Goal: Transaction & Acquisition: Purchase product/service

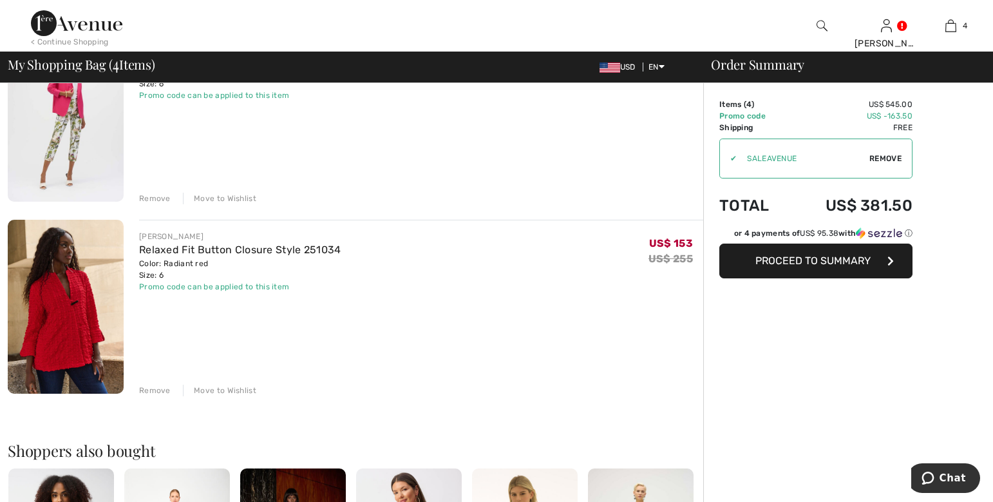
scroll to position [515, 0]
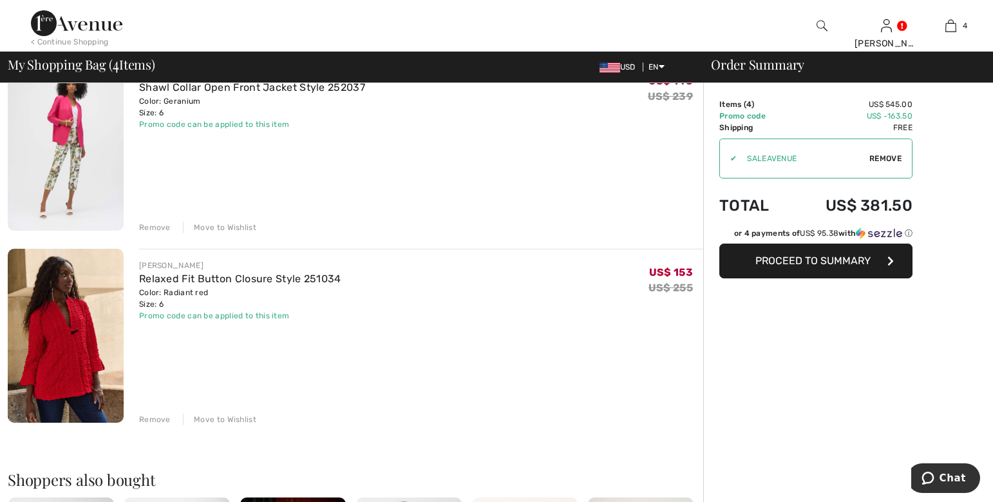
click at [70, 344] on img at bounding box center [66, 336] width 116 height 174
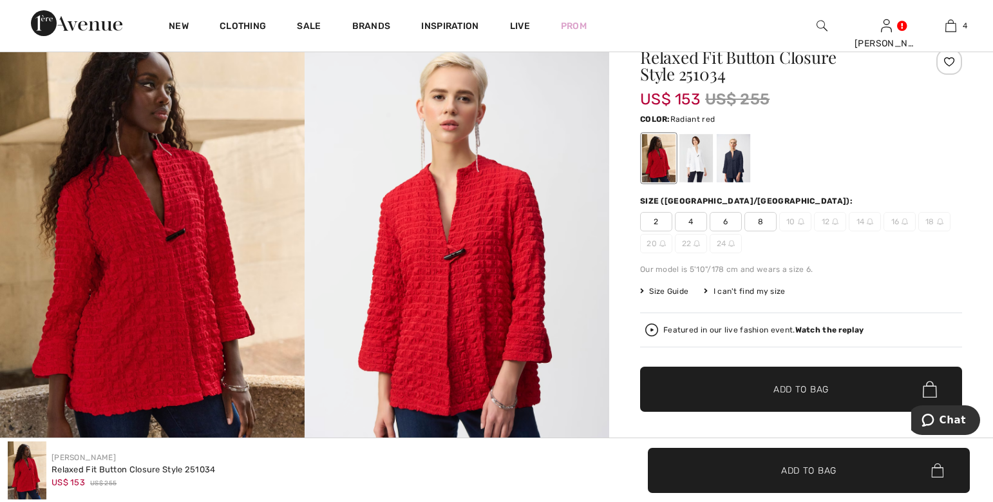
scroll to position [129, 0]
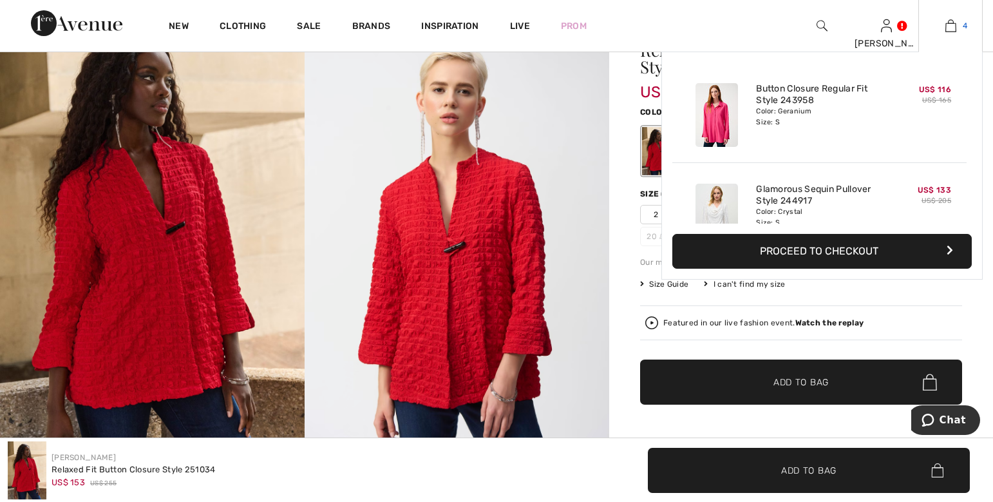
click at [958, 26] on link "4" at bounding box center [950, 25] width 63 height 15
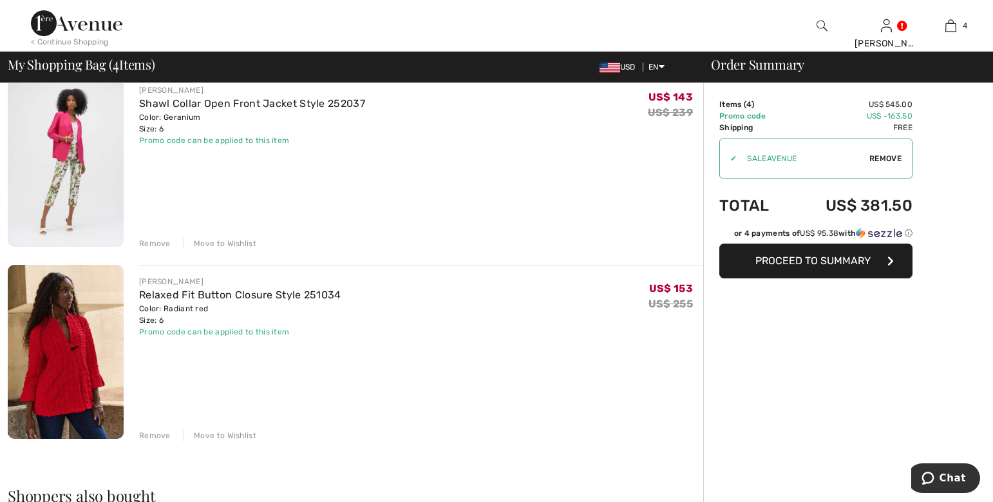
scroll to position [515, 0]
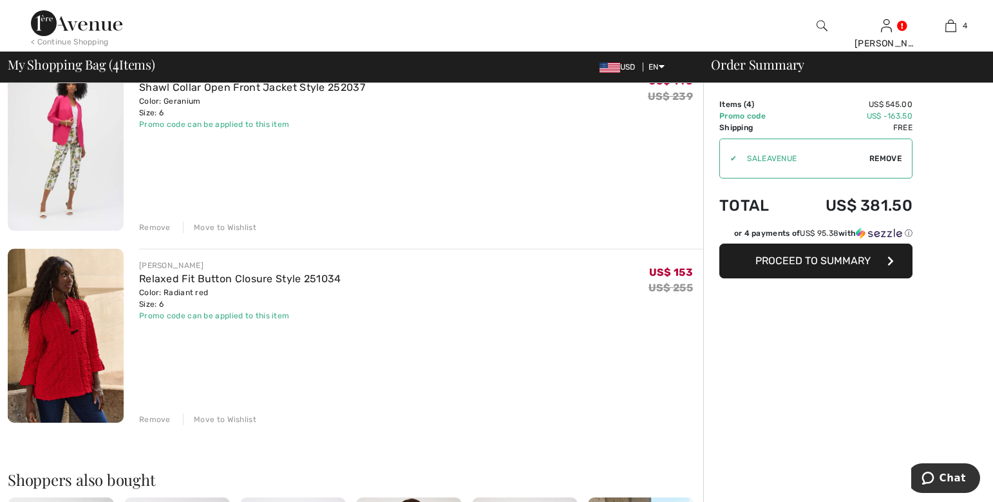
click at [71, 334] on img at bounding box center [66, 336] width 116 height 174
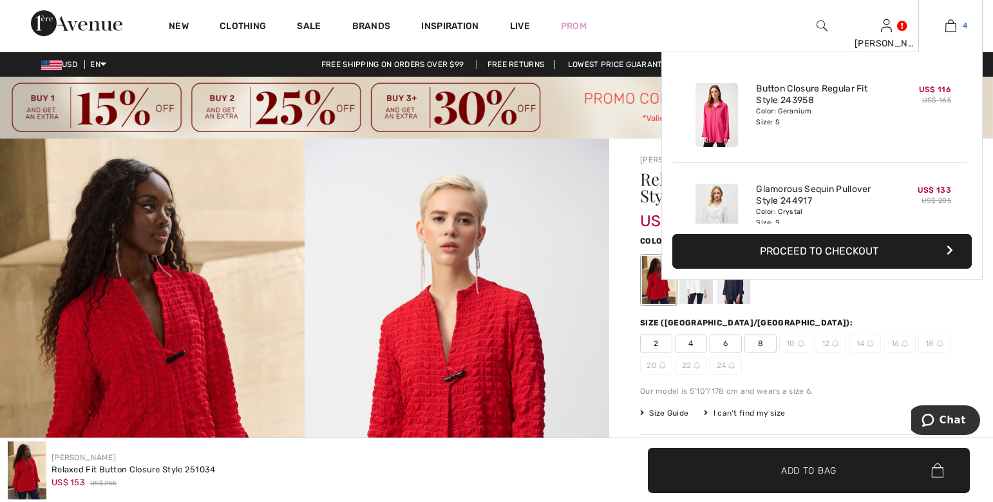
click at [952, 23] on img at bounding box center [950, 25] width 11 height 15
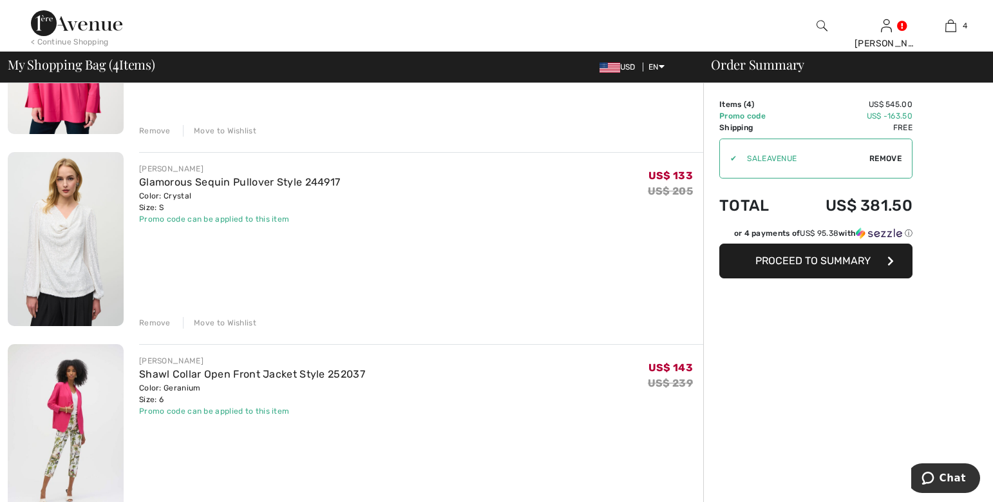
scroll to position [193, 0]
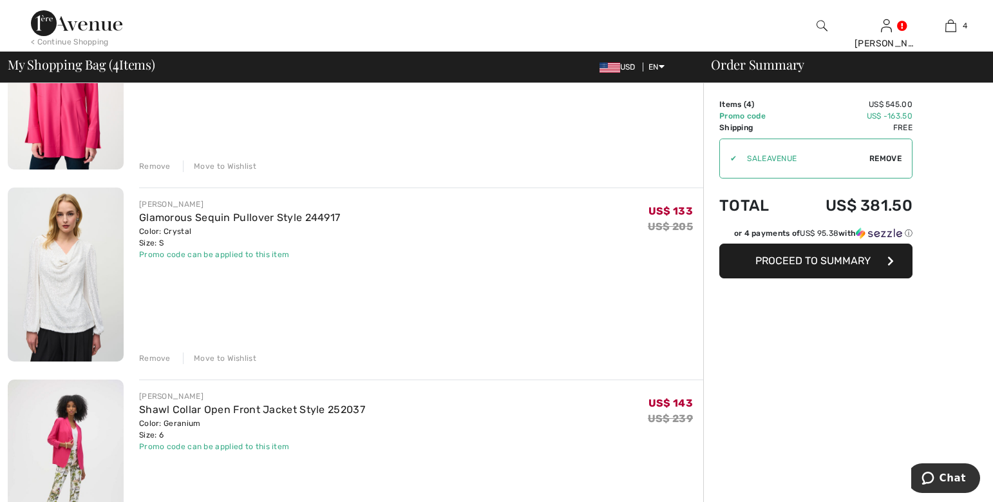
click at [871, 267] on button "Proceed to Summary" at bounding box center [815, 260] width 193 height 35
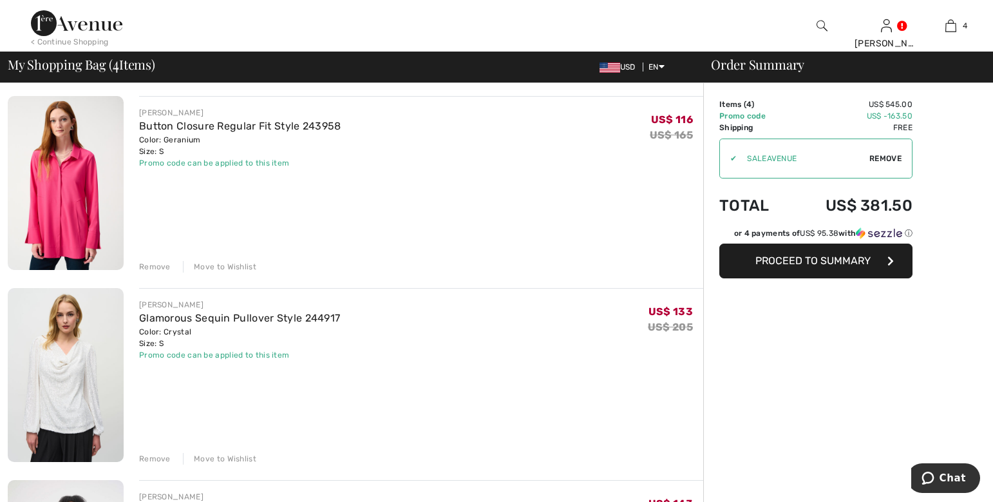
scroll to position [64, 0]
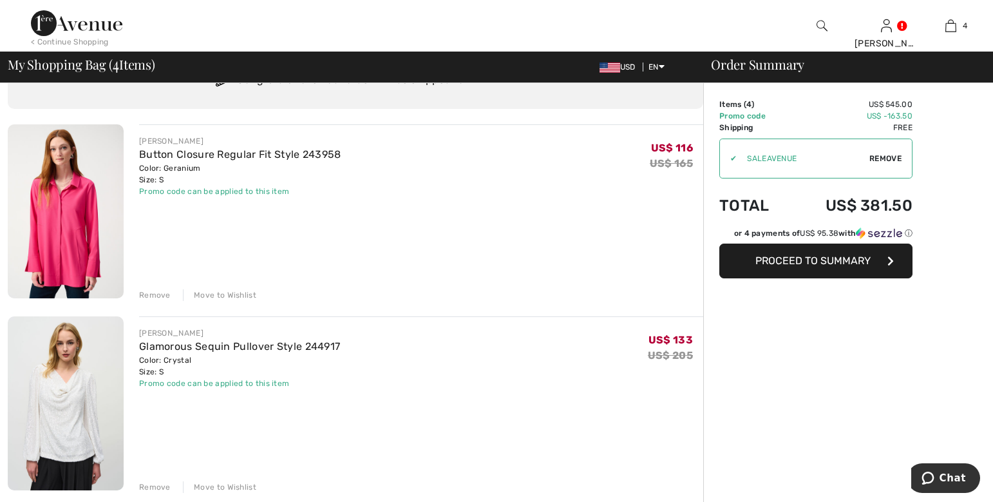
click at [856, 261] on span "Proceed to Summary" at bounding box center [812, 260] width 115 height 12
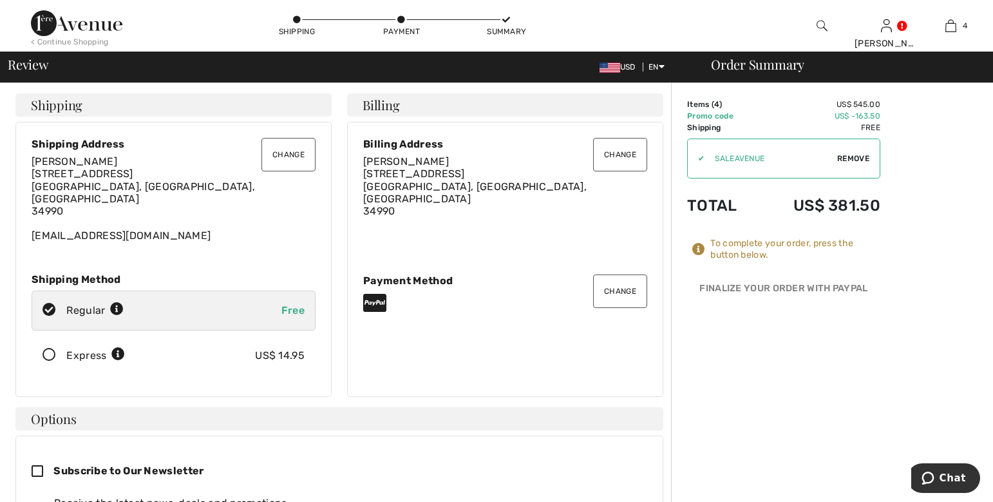
click at [288, 158] on button "Change" at bounding box center [288, 154] width 54 height 33
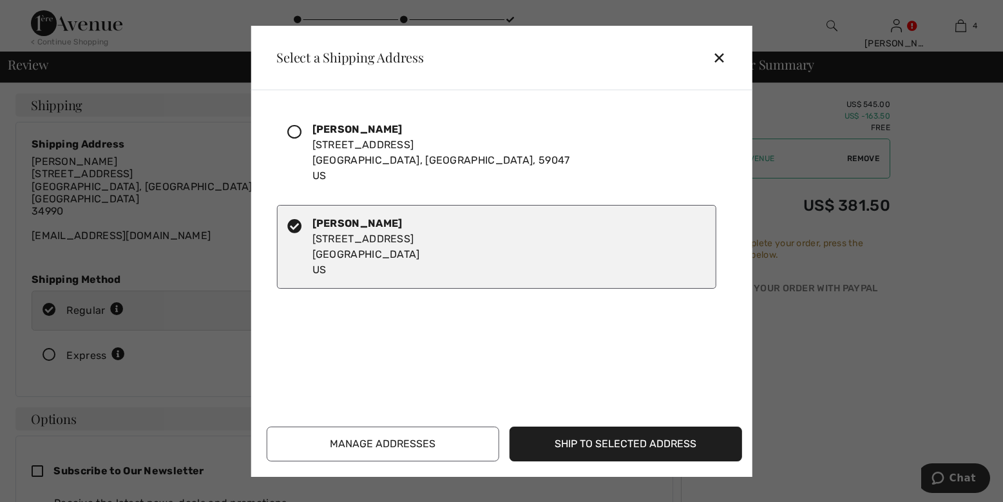
click at [296, 132] on icon at bounding box center [294, 132] width 14 height 14
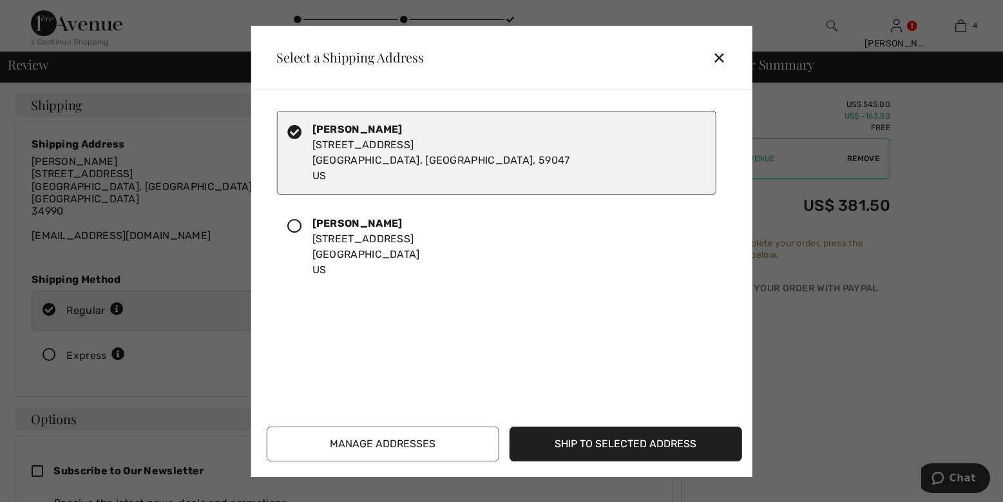
click at [646, 448] on button "Ship to Selected Address" at bounding box center [625, 443] width 232 height 35
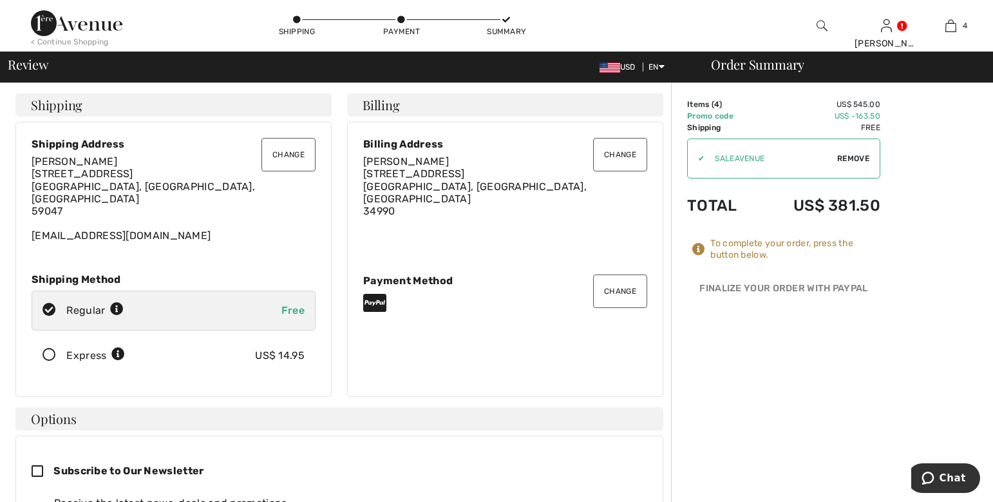
click at [628, 153] on button "Change" at bounding box center [620, 154] width 54 height 33
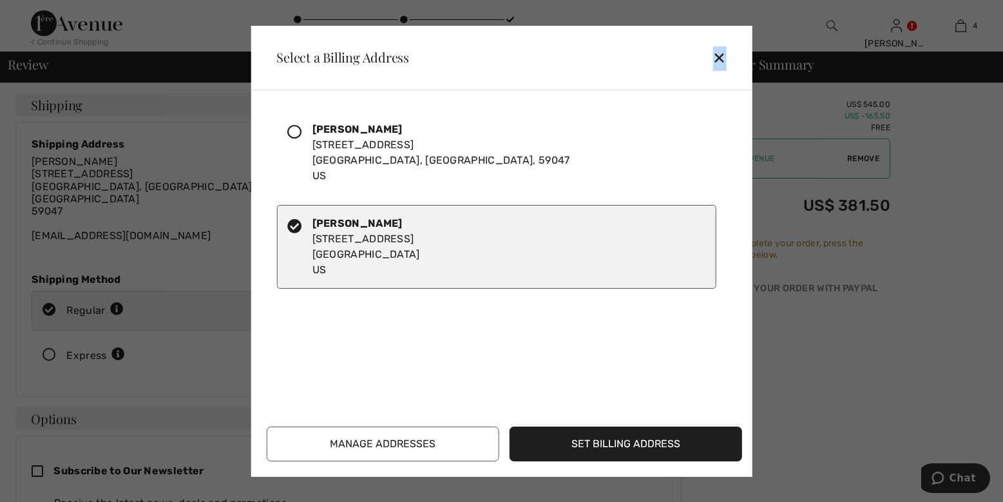
click at [720, 59] on div "✕" at bounding box center [724, 57] width 24 height 27
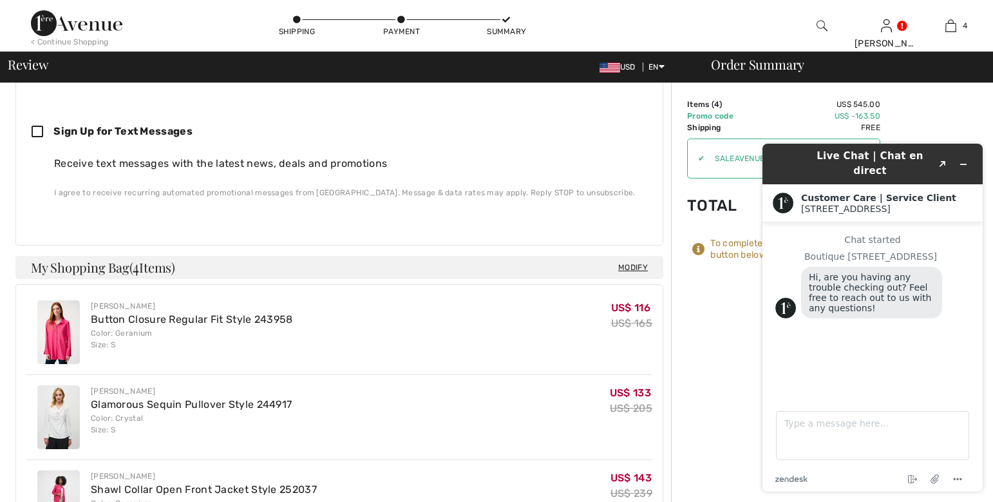
scroll to position [451, 0]
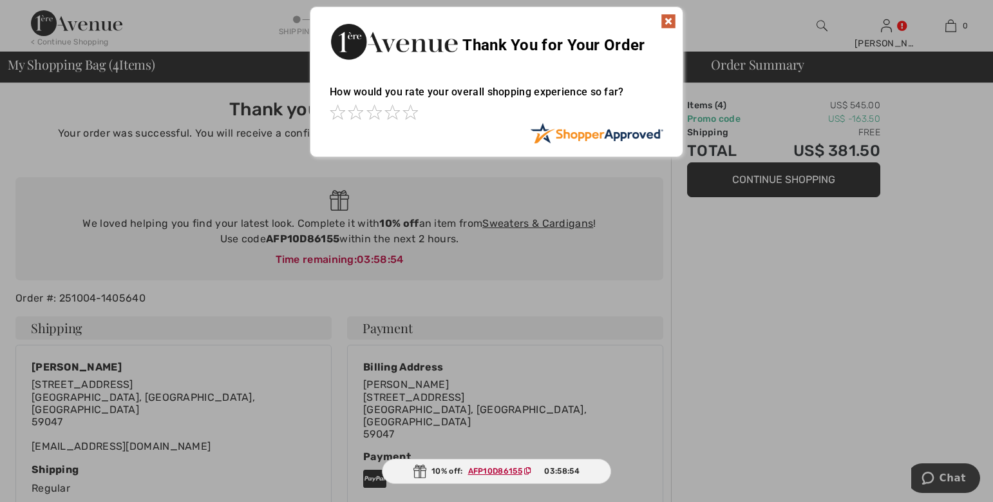
click at [668, 20] on img at bounding box center [668, 21] width 15 height 15
